Goal: Navigation & Orientation: Find specific page/section

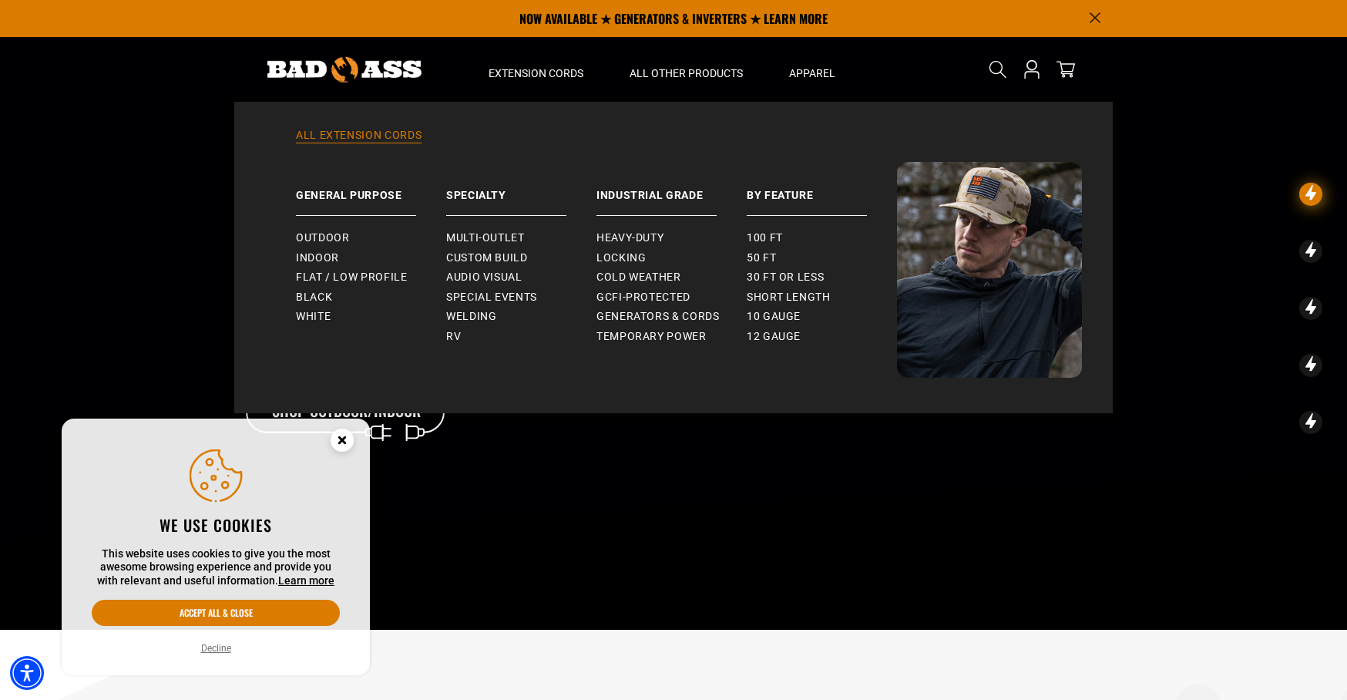
click at [371, 136] on link "All Extension Cords" at bounding box center [673, 145] width 817 height 34
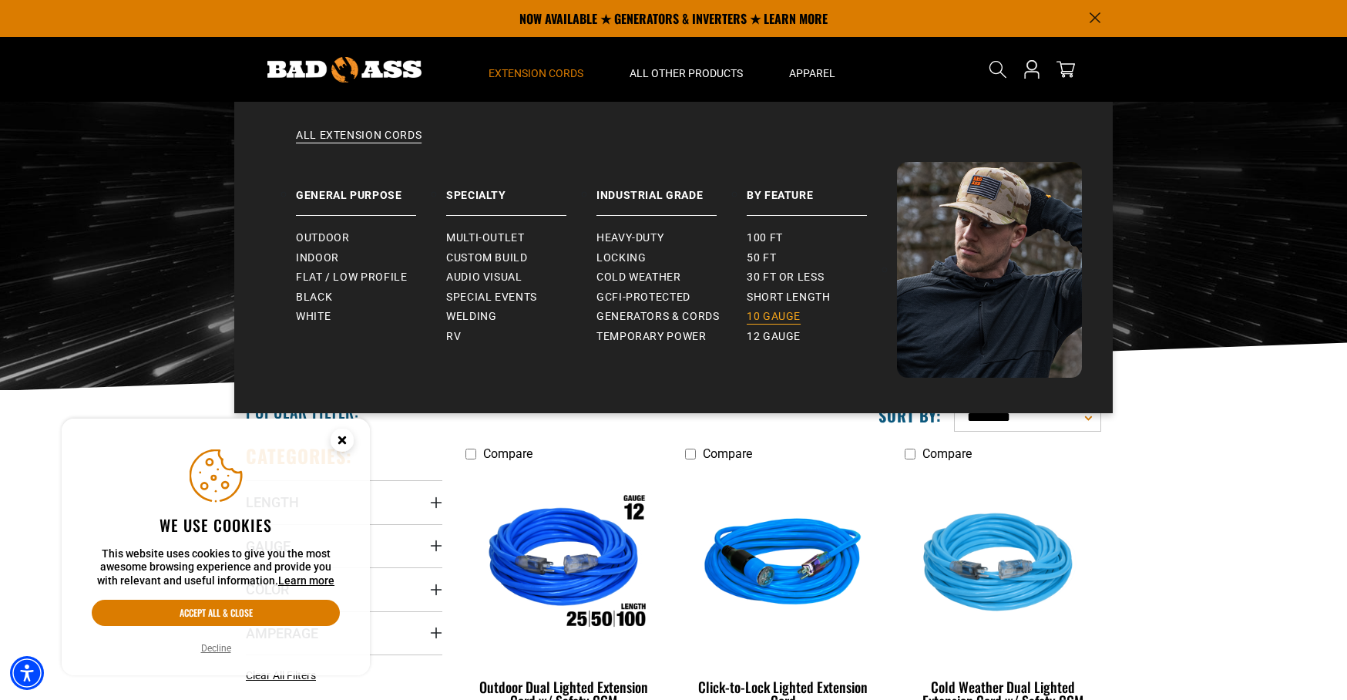
click at [781, 312] on span "10 gauge" at bounding box center [774, 317] width 54 height 14
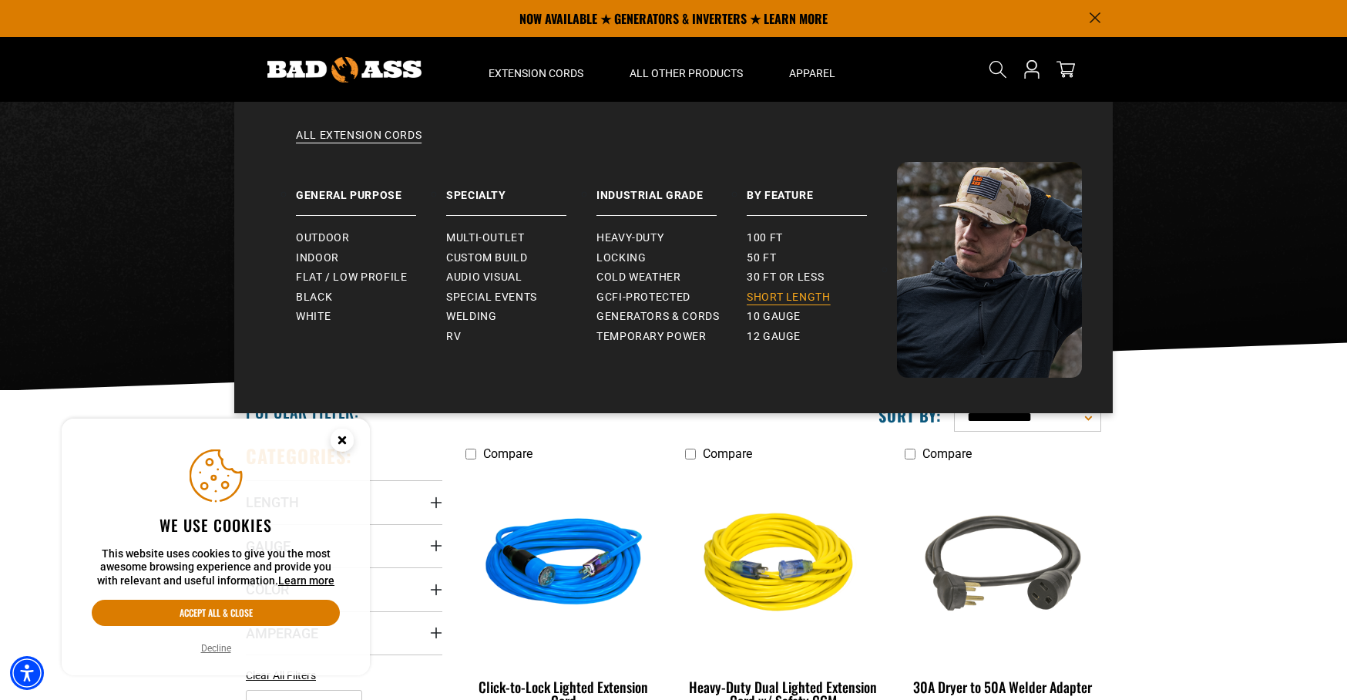
click at [768, 296] on span "Short Length" at bounding box center [789, 298] width 84 height 14
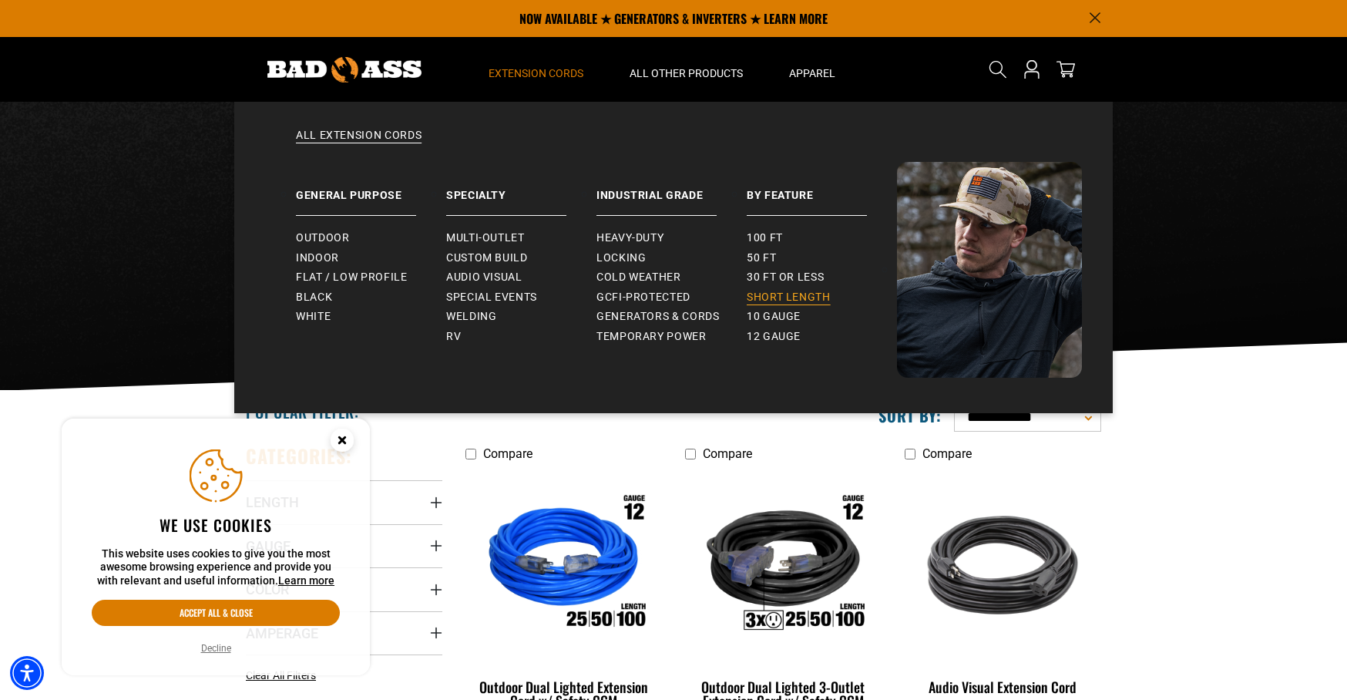
click at [771, 298] on span "Short Length" at bounding box center [789, 298] width 84 height 14
click at [352, 135] on link "All Extension Cords" at bounding box center [673, 145] width 817 height 34
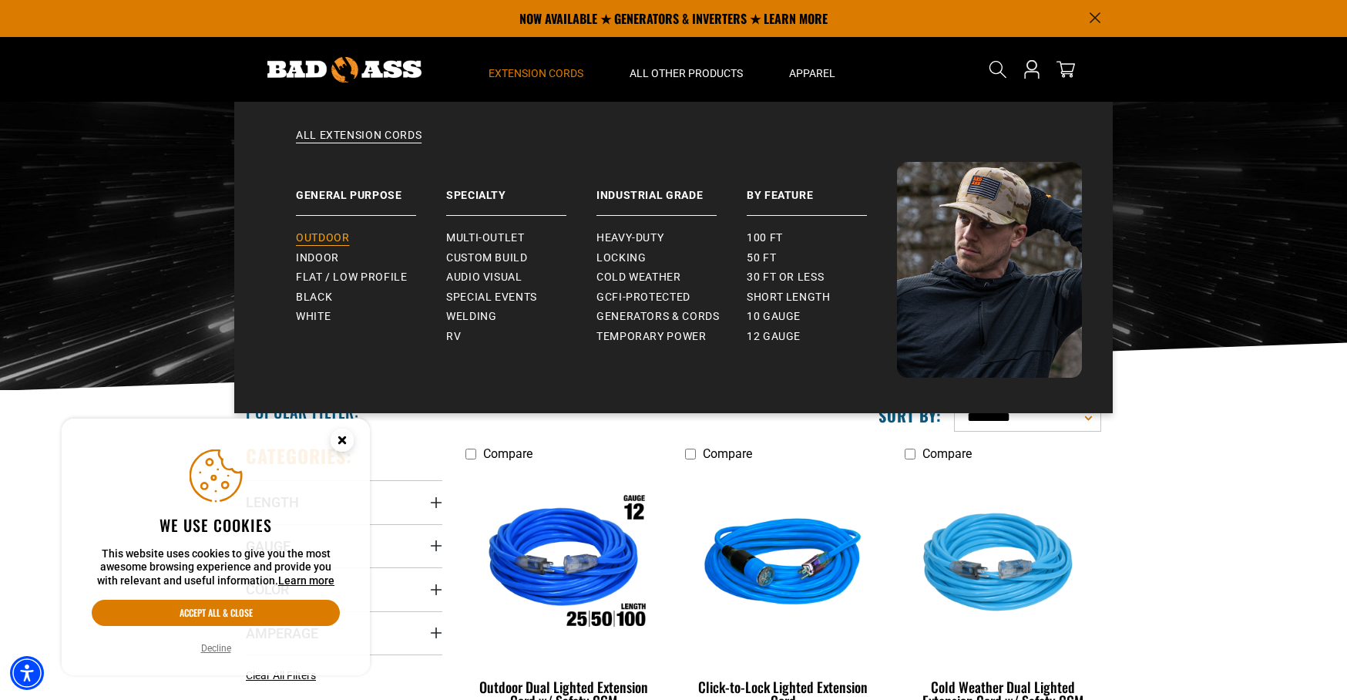
click at [325, 234] on span "Outdoor" at bounding box center [322, 238] width 53 height 14
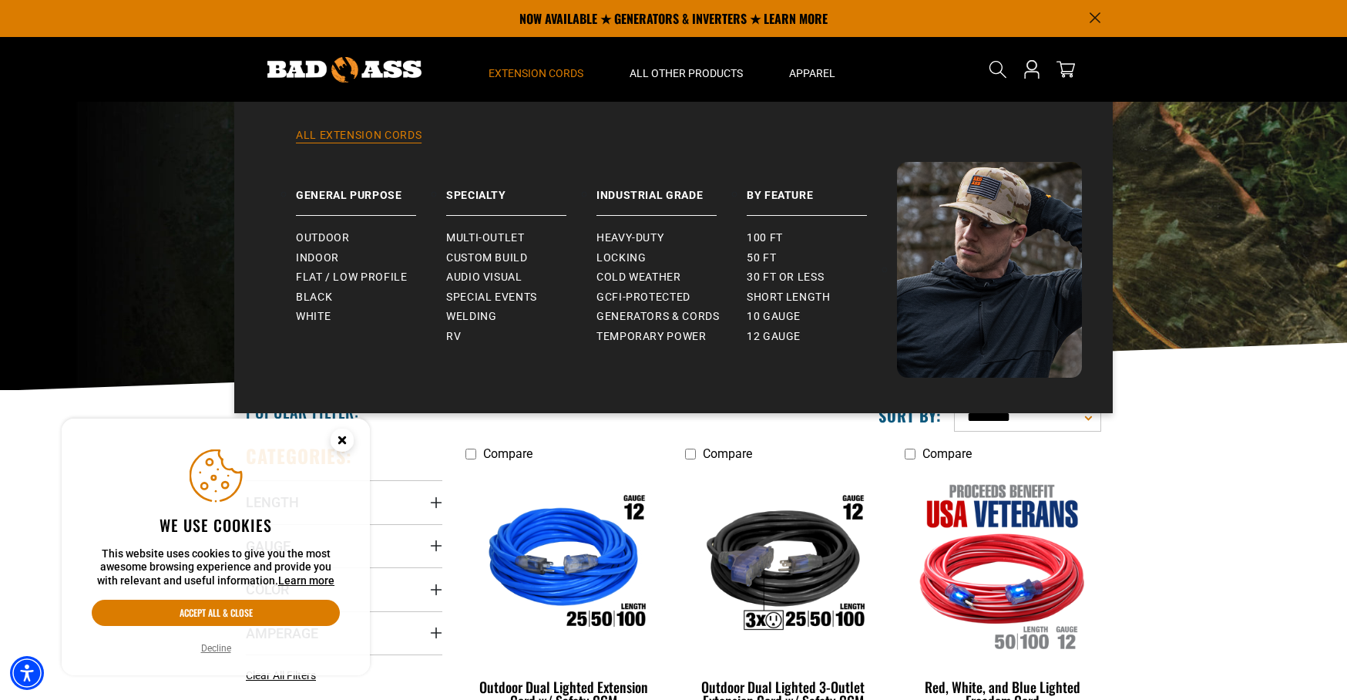
click at [348, 129] on link "All Extension Cords" at bounding box center [673, 145] width 817 height 34
